Goal: Task Accomplishment & Management: Use online tool/utility

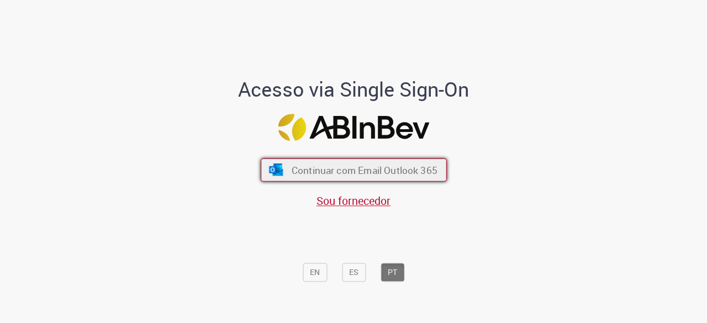
click at [356, 178] on button "Continuar com Email Outlook 365" at bounding box center [354, 169] width 186 height 23
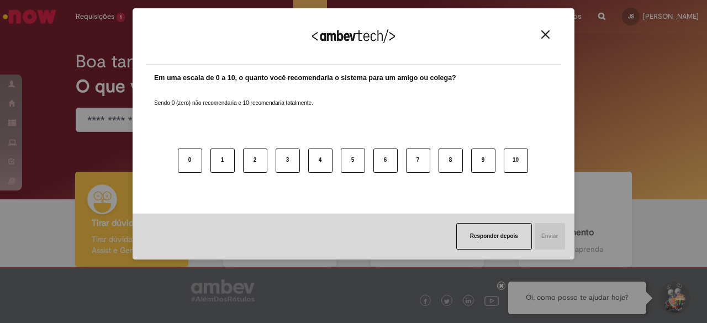
click at [548, 35] on img "Close" at bounding box center [545, 34] width 8 height 8
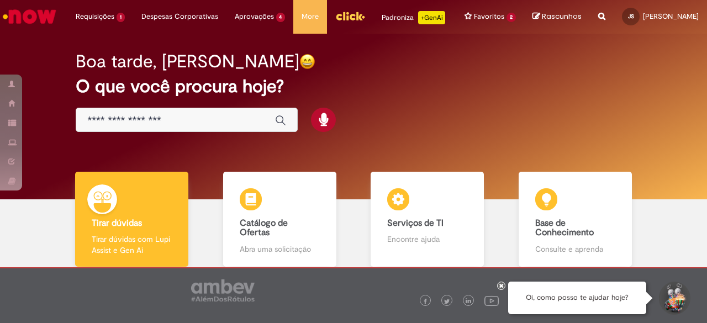
click at [341, 19] on img "Menu Cabeçalho" at bounding box center [350, 16] width 30 height 17
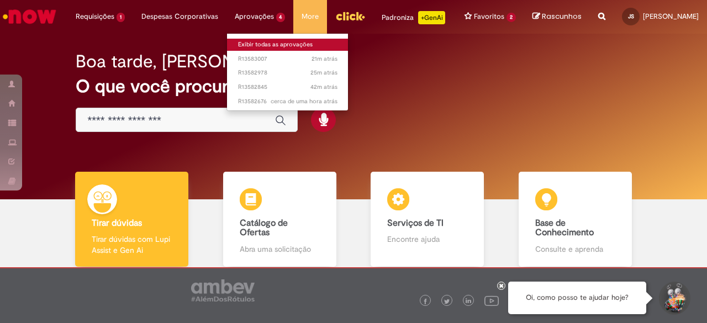
click at [253, 41] on link "Exibir todas as aprovações" at bounding box center [287, 45] width 121 height 12
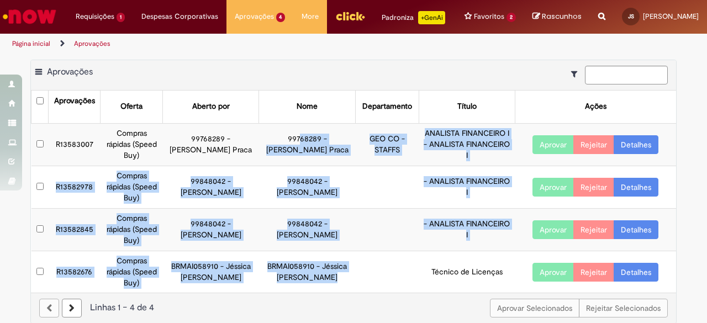
drag, startPoint x: 278, startPoint y: 151, endPoint x: 378, endPoint y: 280, distance: 163.8
click at [378, 280] on tbody "R13583007 Compras rápidas (Speed Buy) 99768289 - [PERSON_NAME] Praca 99768289 -…" at bounding box center [353, 208] width 645 height 170
click at [419, 251] on td "- ANALISTA FINANCEIRO I" at bounding box center [467, 229] width 96 height 43
click at [666, 158] on td "Aprovar Rejeitar Detalhes" at bounding box center [595, 144] width 161 height 43
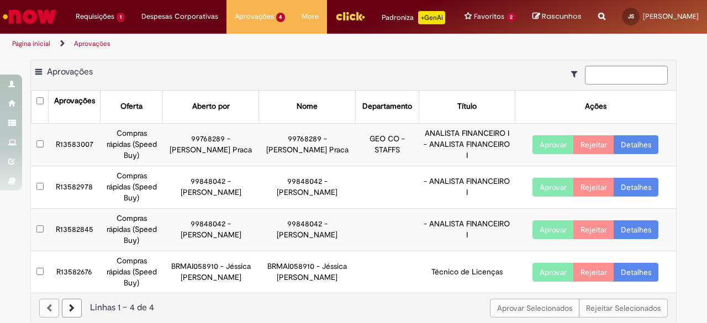
click at [637, 154] on link "Detalhes" at bounding box center [635, 144] width 45 height 19
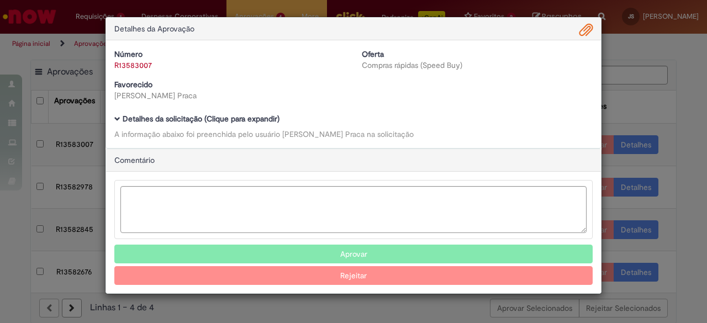
click at [631, 155] on div "Detalhes da Aprovação Número R13583007 Oferta Compras rápidas (Speed Buy) Favor…" at bounding box center [353, 161] width 707 height 323
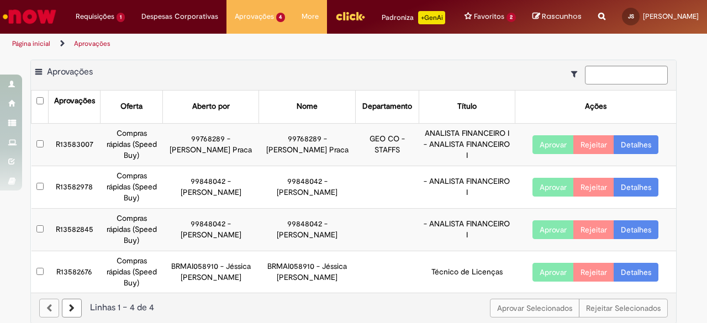
click at [646, 154] on link "Detalhes" at bounding box center [635, 144] width 45 height 19
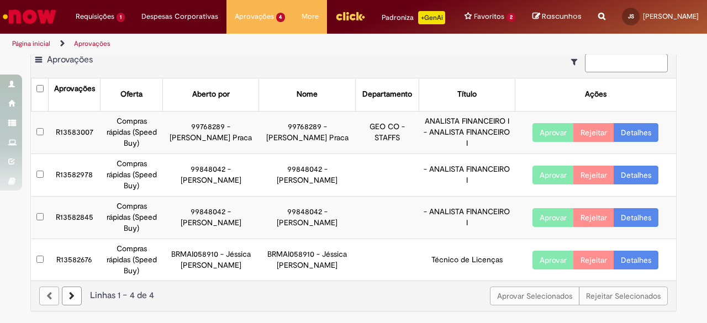
scroll to position [20, 0]
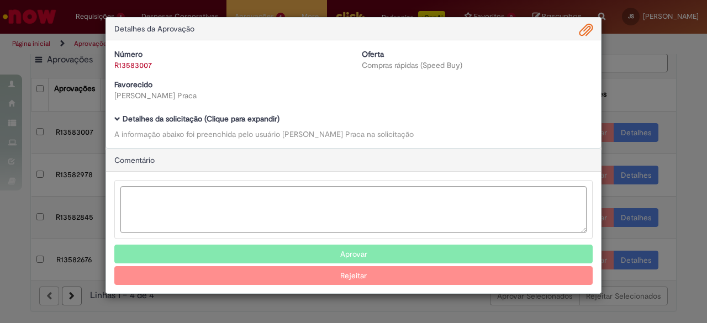
click at [136, 158] on span "Comentário" at bounding box center [134, 160] width 40 height 10
click at [123, 120] on b "Detalhes da solicitação (Clique para expandir)" at bounding box center [201, 119] width 157 height 10
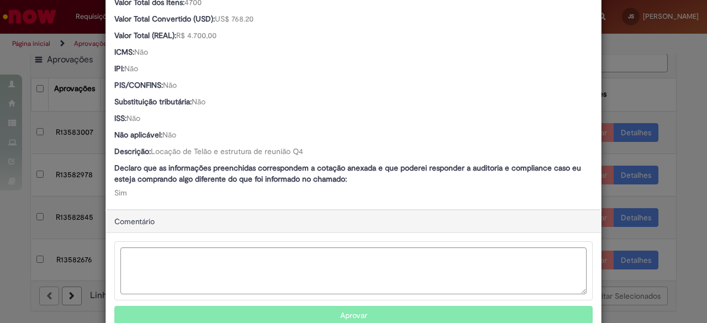
scroll to position [728, 0]
